Goal: Transaction & Acquisition: Purchase product/service

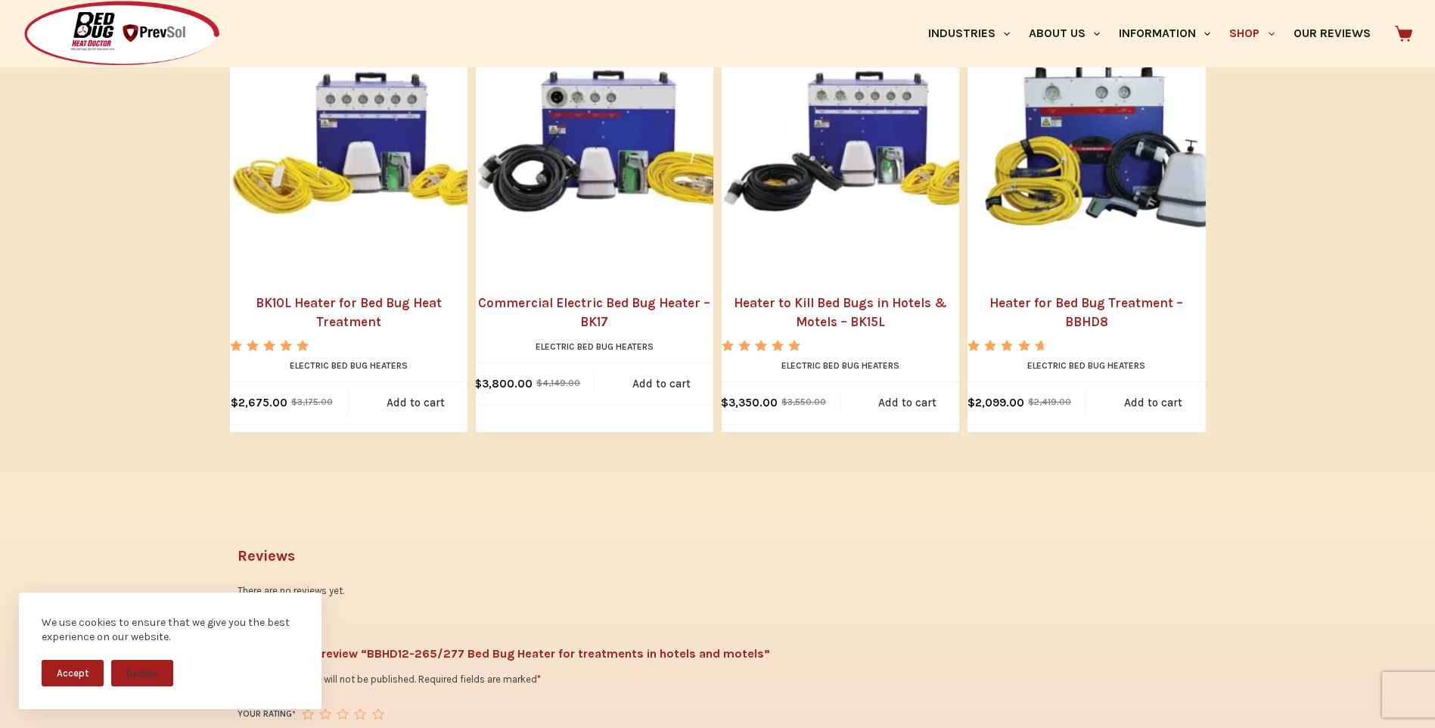
scroll to position [1967, 0]
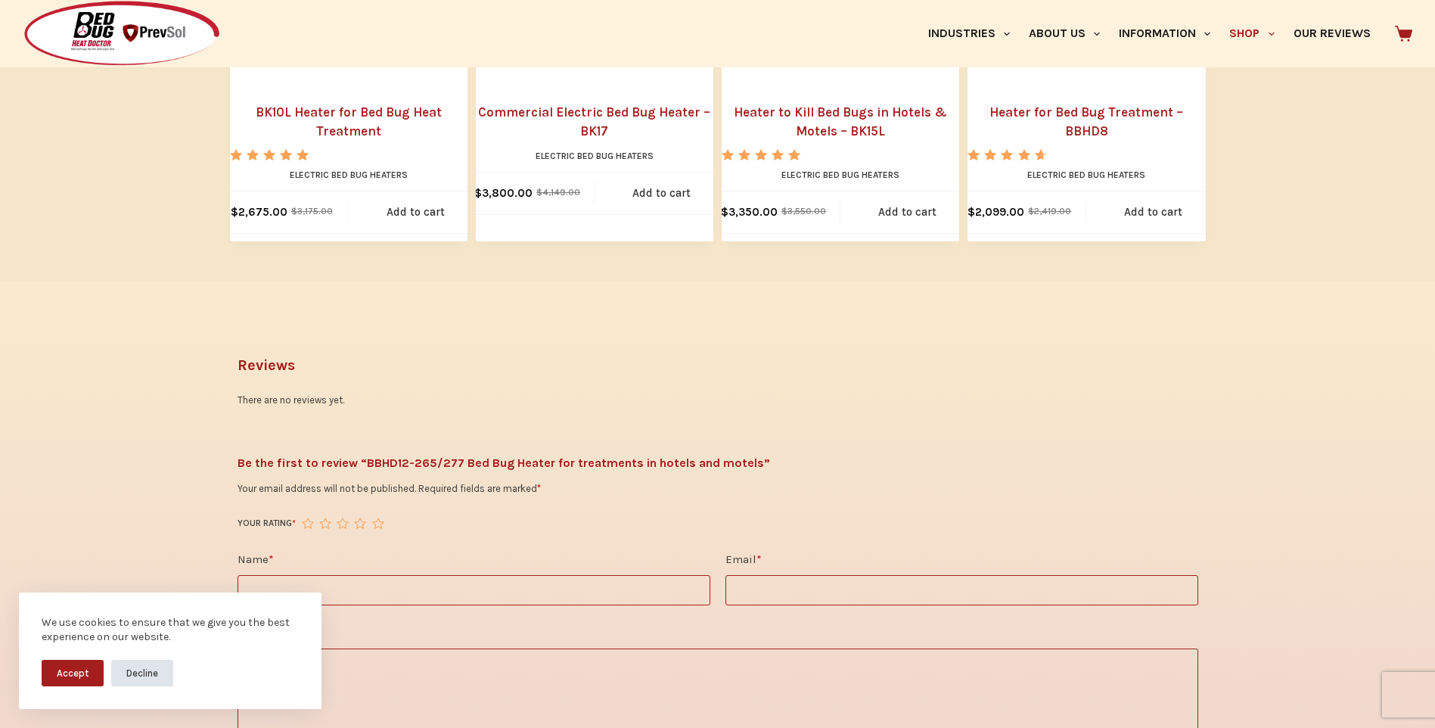
click at [137, 670] on button "Decline" at bounding box center [142, 673] width 62 height 26
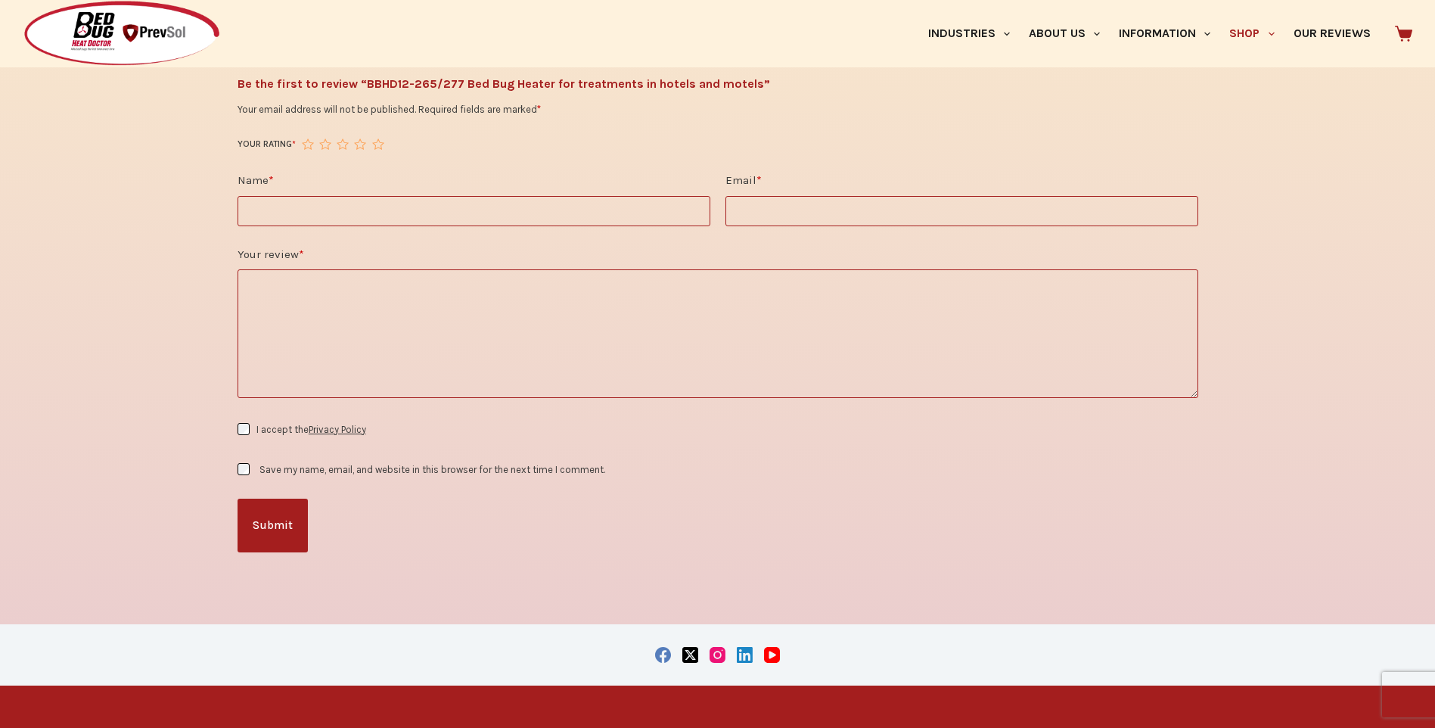
scroll to position [2583, 0]
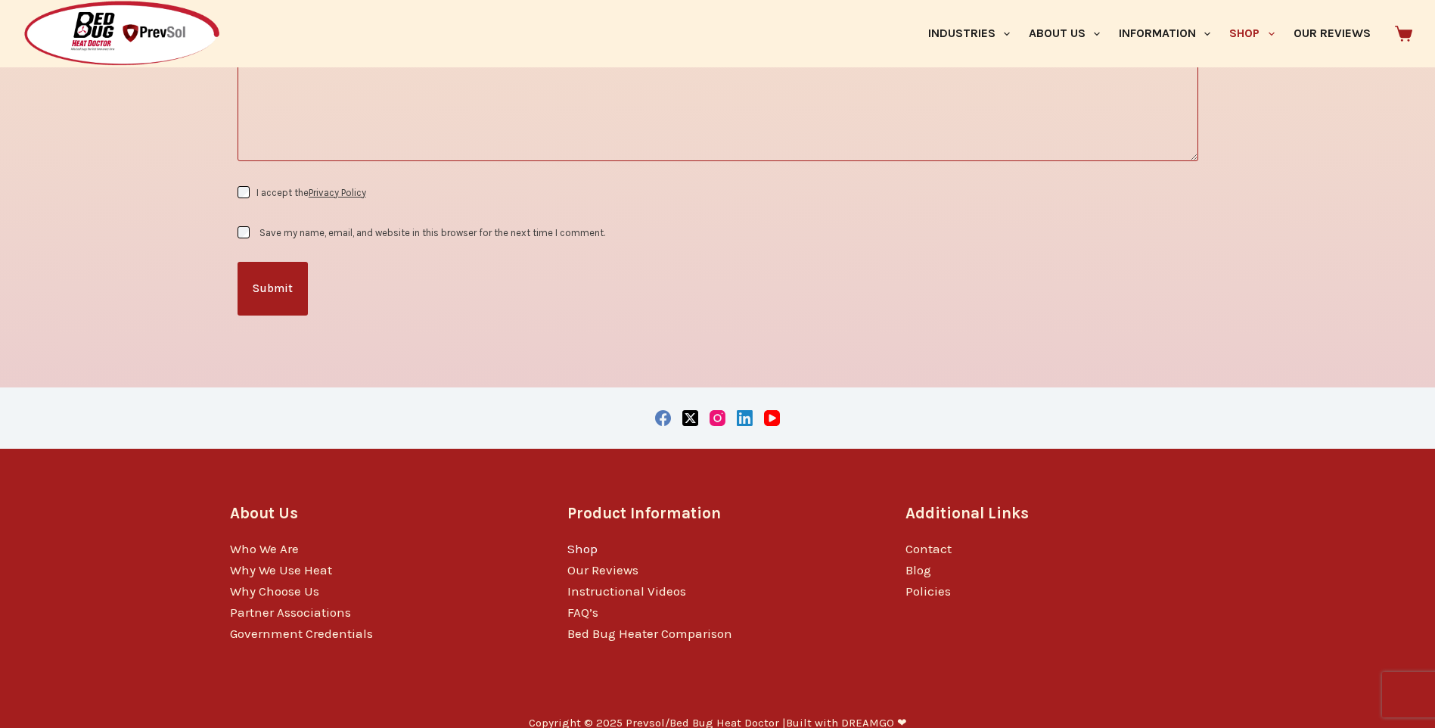
click at [588, 541] on link "Shop" at bounding box center [582, 548] width 30 height 15
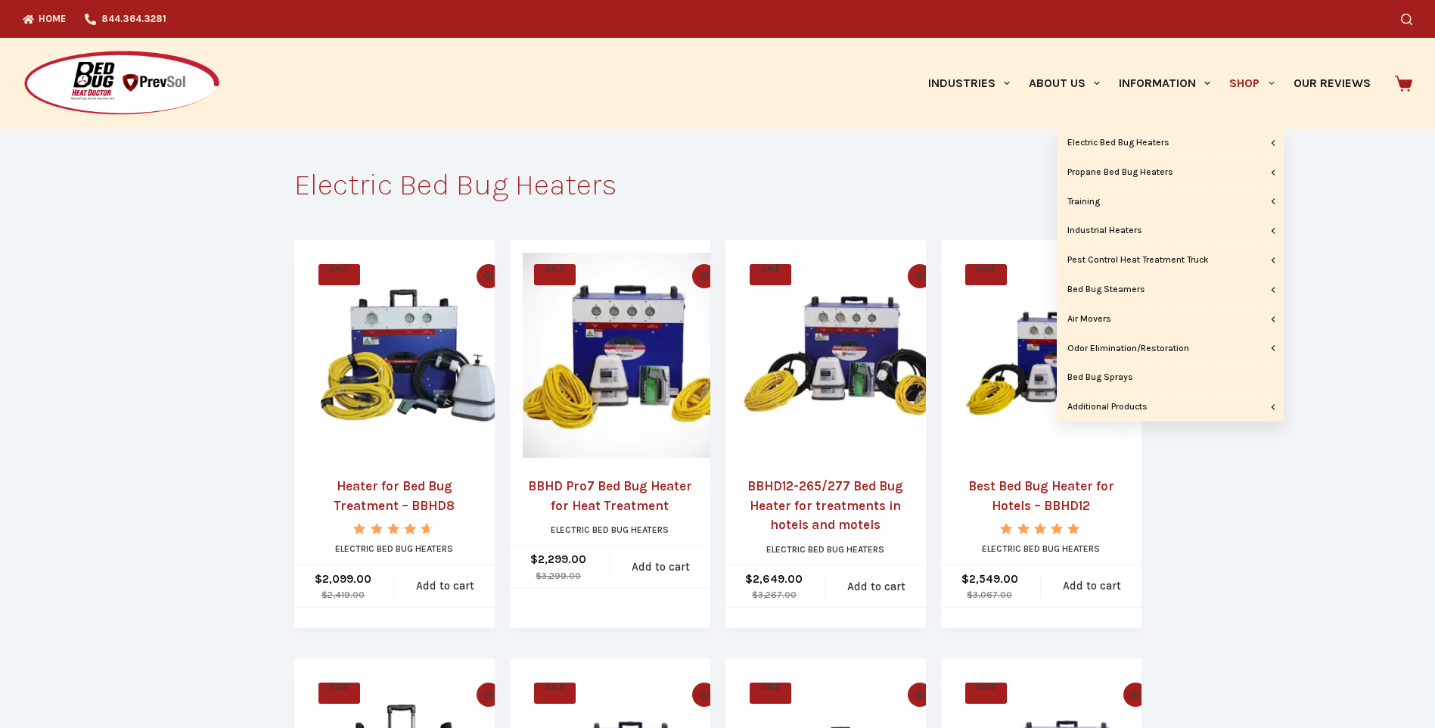
click at [1254, 89] on link "Shop" at bounding box center [1252, 83] width 64 height 91
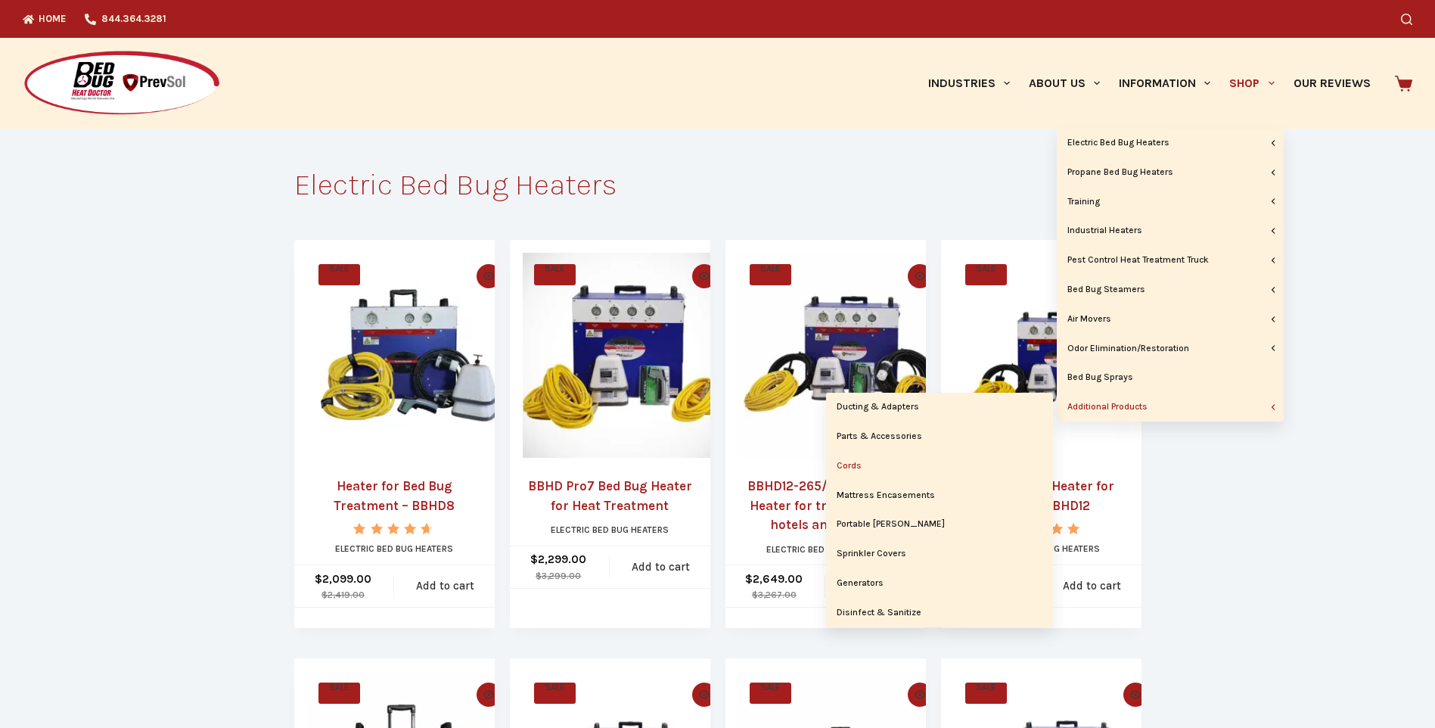
click at [859, 470] on link "Cords" at bounding box center [939, 466] width 227 height 29
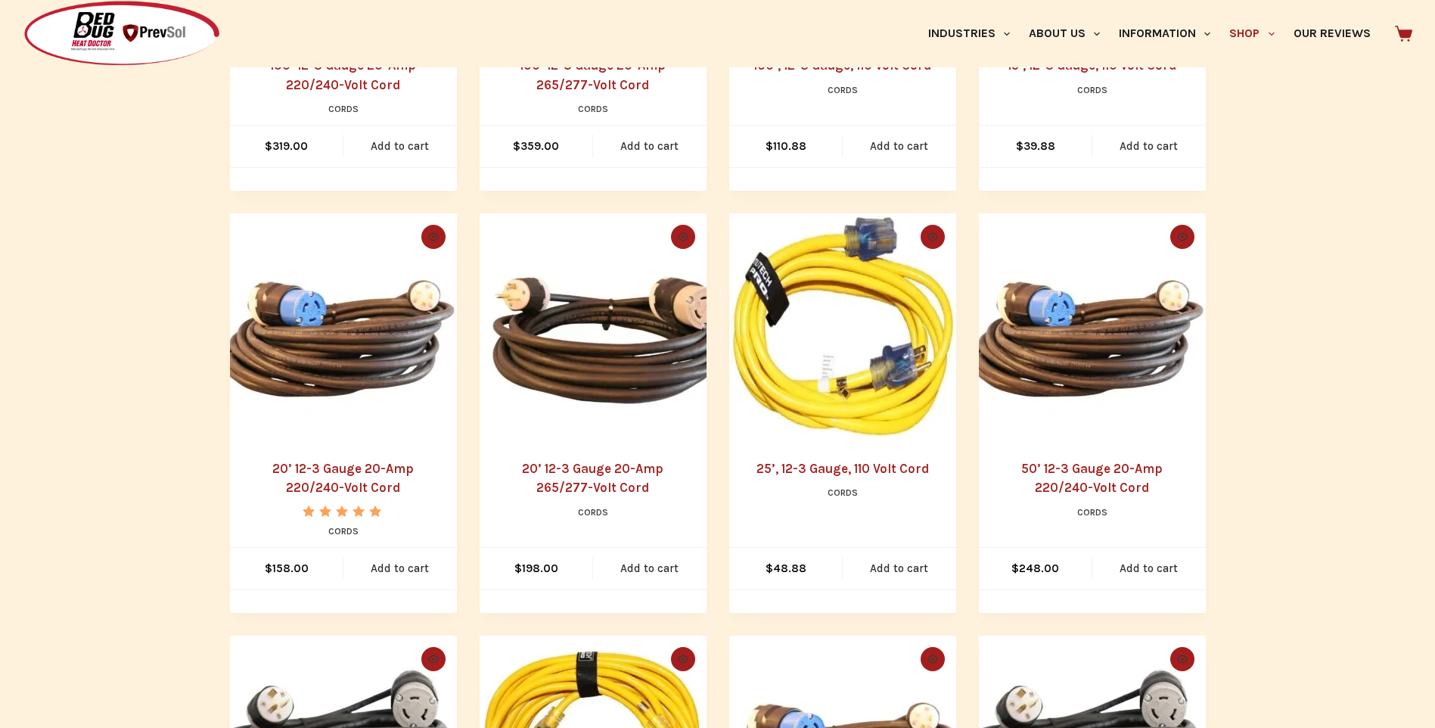
scroll to position [605, 0]
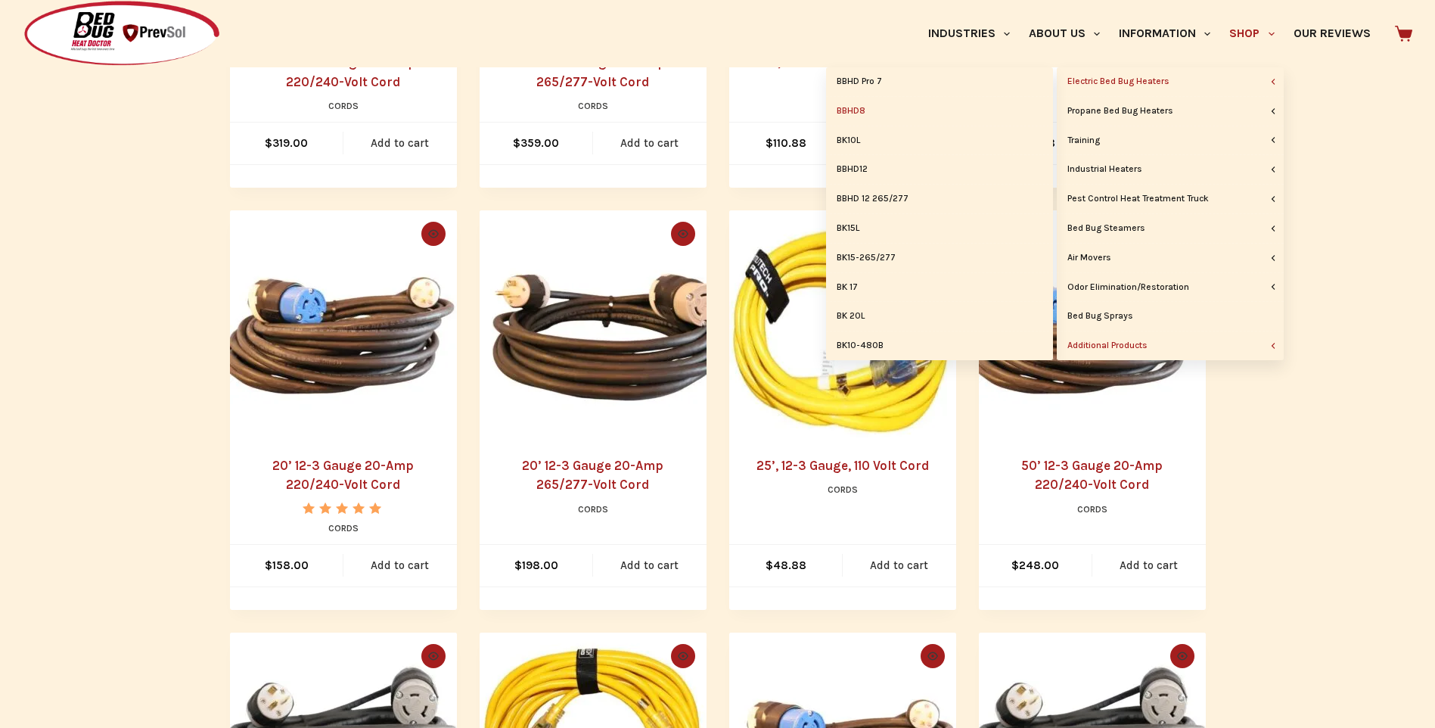
click at [872, 113] on link "BBHD8" at bounding box center [939, 111] width 227 height 29
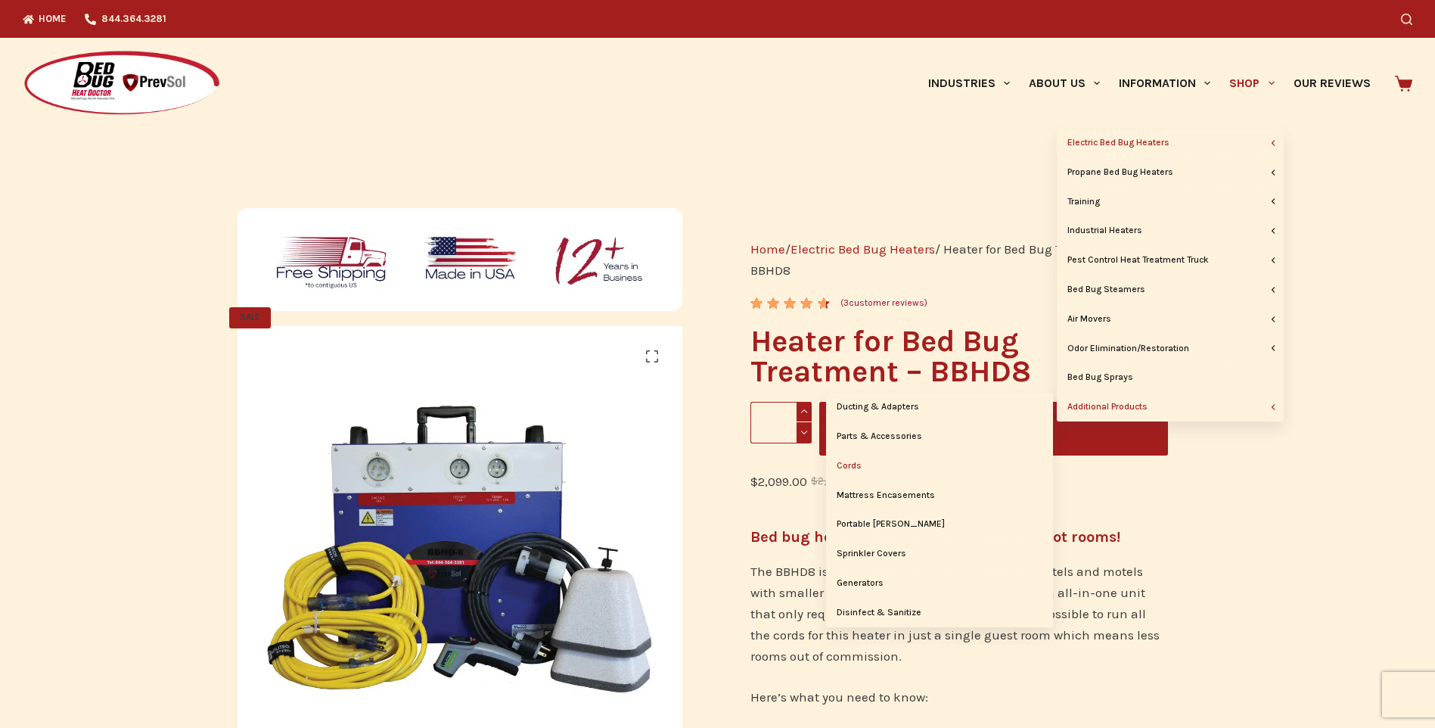
click at [860, 468] on link "Cords" at bounding box center [939, 466] width 227 height 29
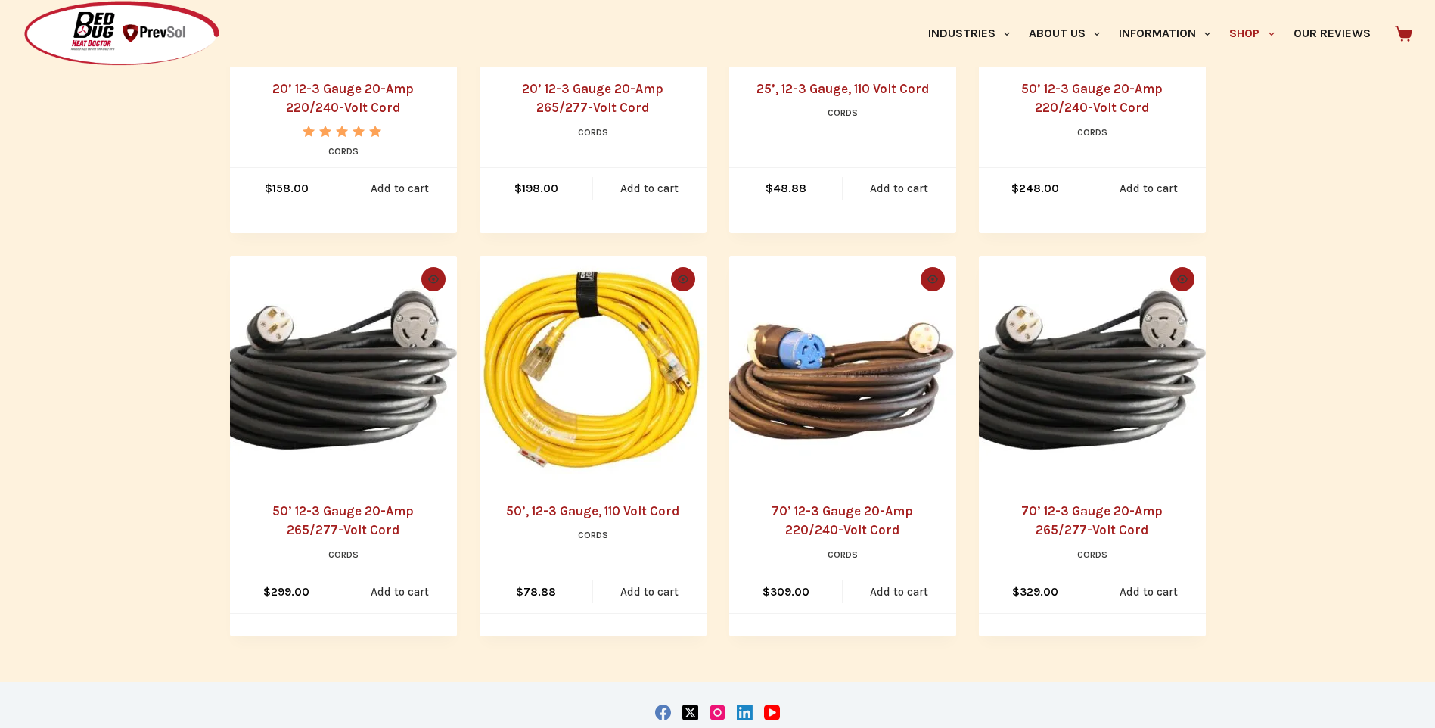
scroll to position [757, 0]
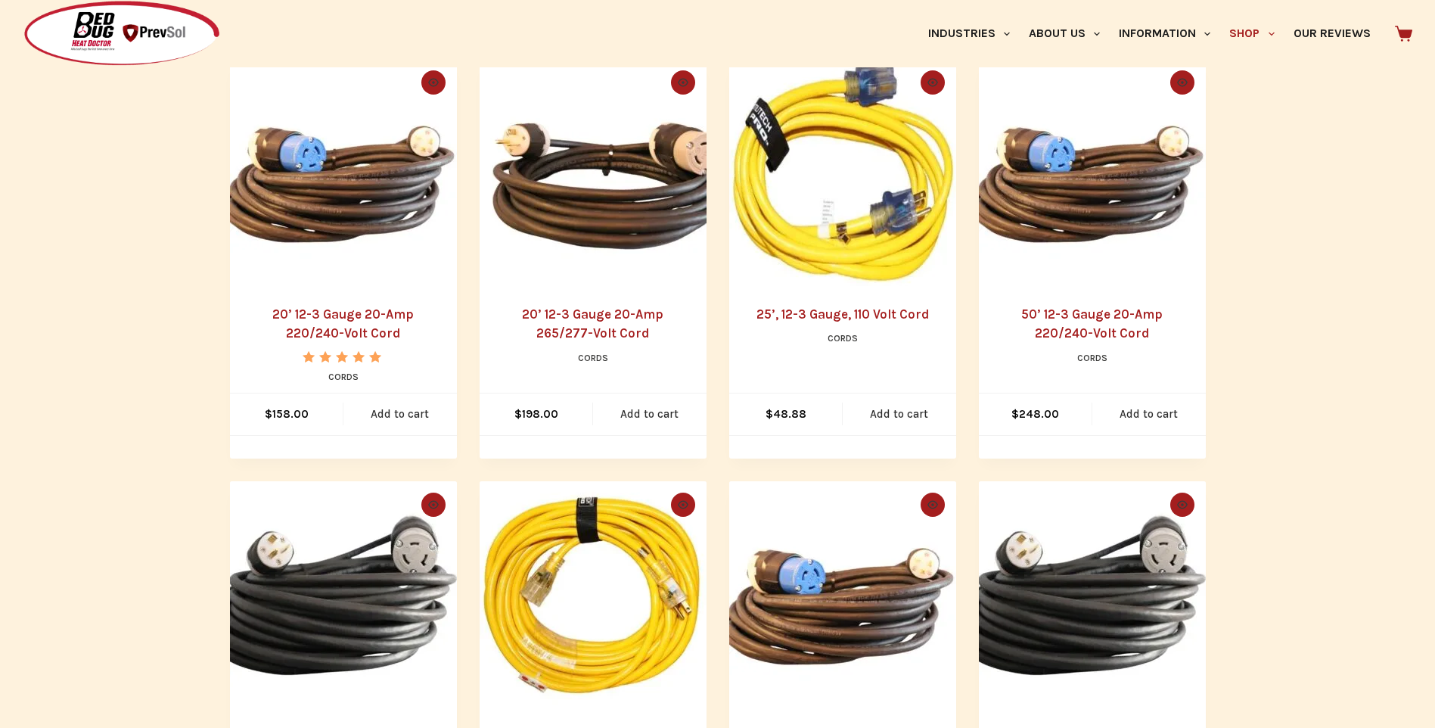
click at [352, 205] on img "20’ 12-3 Gauge 20-Amp 220/240-Volt Cord" at bounding box center [343, 172] width 227 height 227
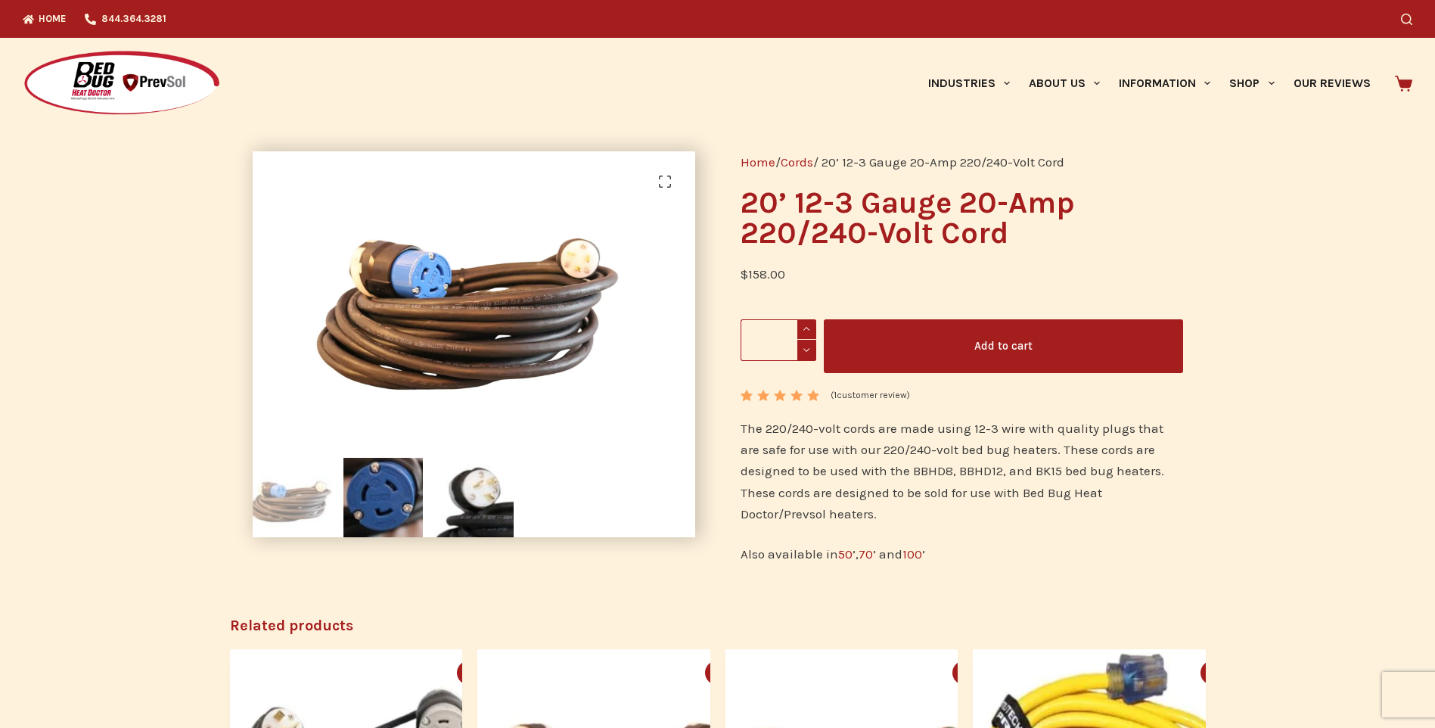
click at [999, 353] on button "Add to cart" at bounding box center [1003, 346] width 359 height 54
